Goal: Ask a question

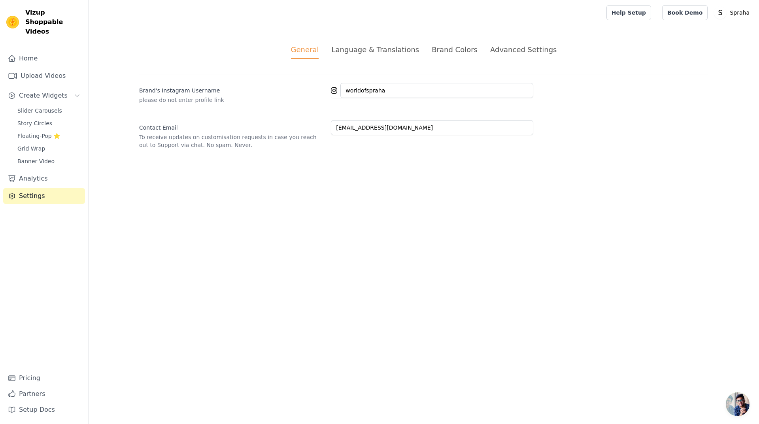
click at [32, 51] on link "Home" at bounding box center [44, 59] width 82 height 16
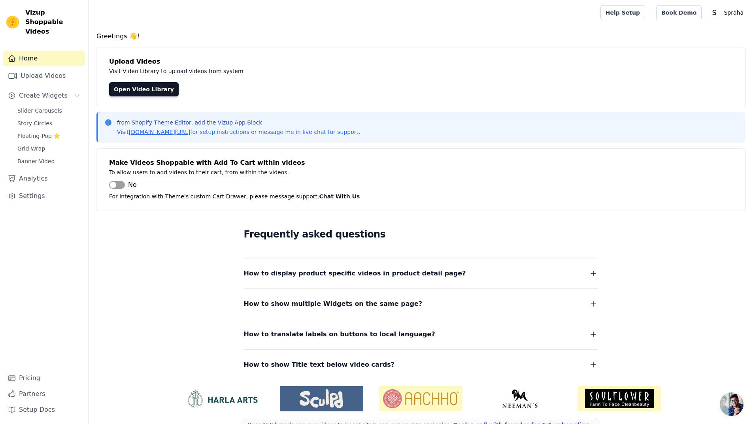
click at [739, 404] on span "Open chat" at bounding box center [732, 405] width 24 height 24
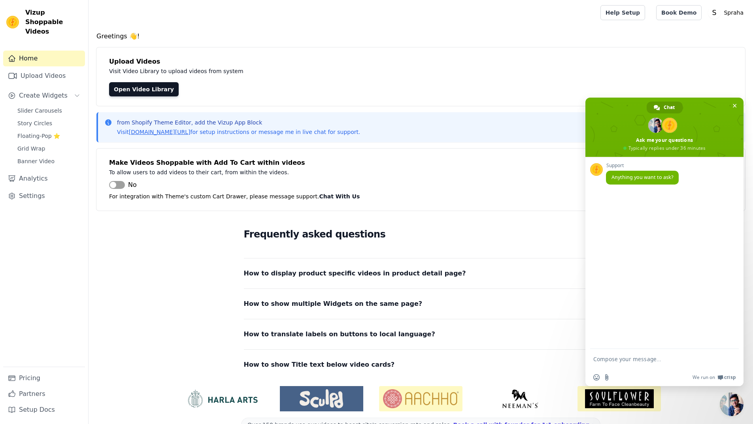
click at [612, 361] on textarea "Compose your message..." at bounding box center [656, 359] width 127 height 20
type textarea "hi"
click at [732, 359] on span "Send" at bounding box center [730, 359] width 6 height 6
click at [611, 361] on textarea "hi" at bounding box center [656, 359] width 127 height 20
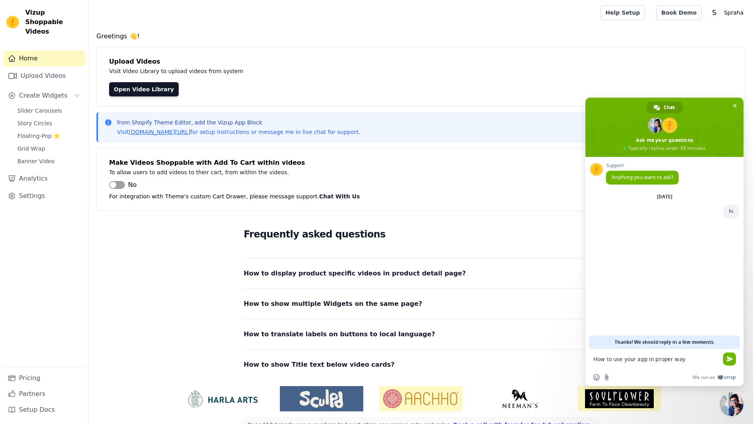
type textarea "How to use your app in proper way?"
type textarea "i"
click at [50, 68] on link "Upload Videos" at bounding box center [44, 76] width 82 height 16
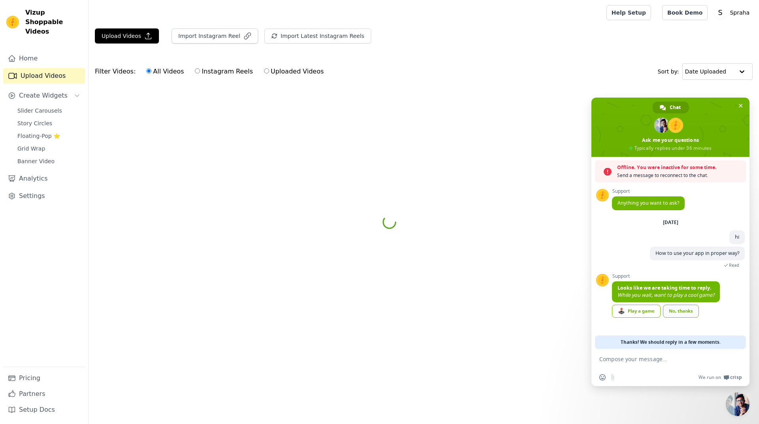
click at [686, 313] on link "No, thanks" at bounding box center [681, 311] width 36 height 13
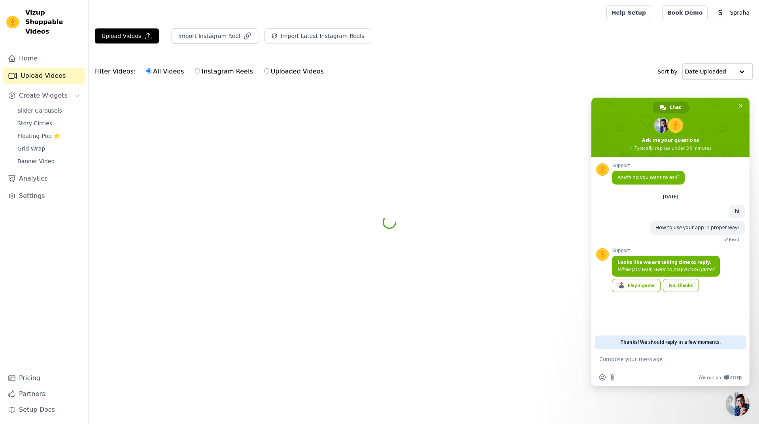
click at [686, 313] on div "Support Anything you want to ask? [DATE] hi 26 minutes ago How to use your app …" at bounding box center [670, 253] width 158 height 192
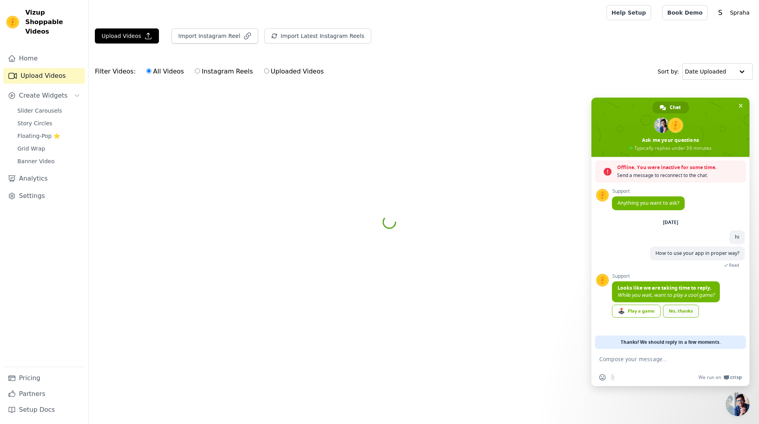
click at [686, 313] on link "No, thanks" at bounding box center [681, 311] width 36 height 13
click at [675, 315] on link "No, thanks" at bounding box center [681, 311] width 36 height 13
click at [676, 315] on link "No, thanks" at bounding box center [681, 311] width 36 height 13
